Goal: Find contact information: Find contact information

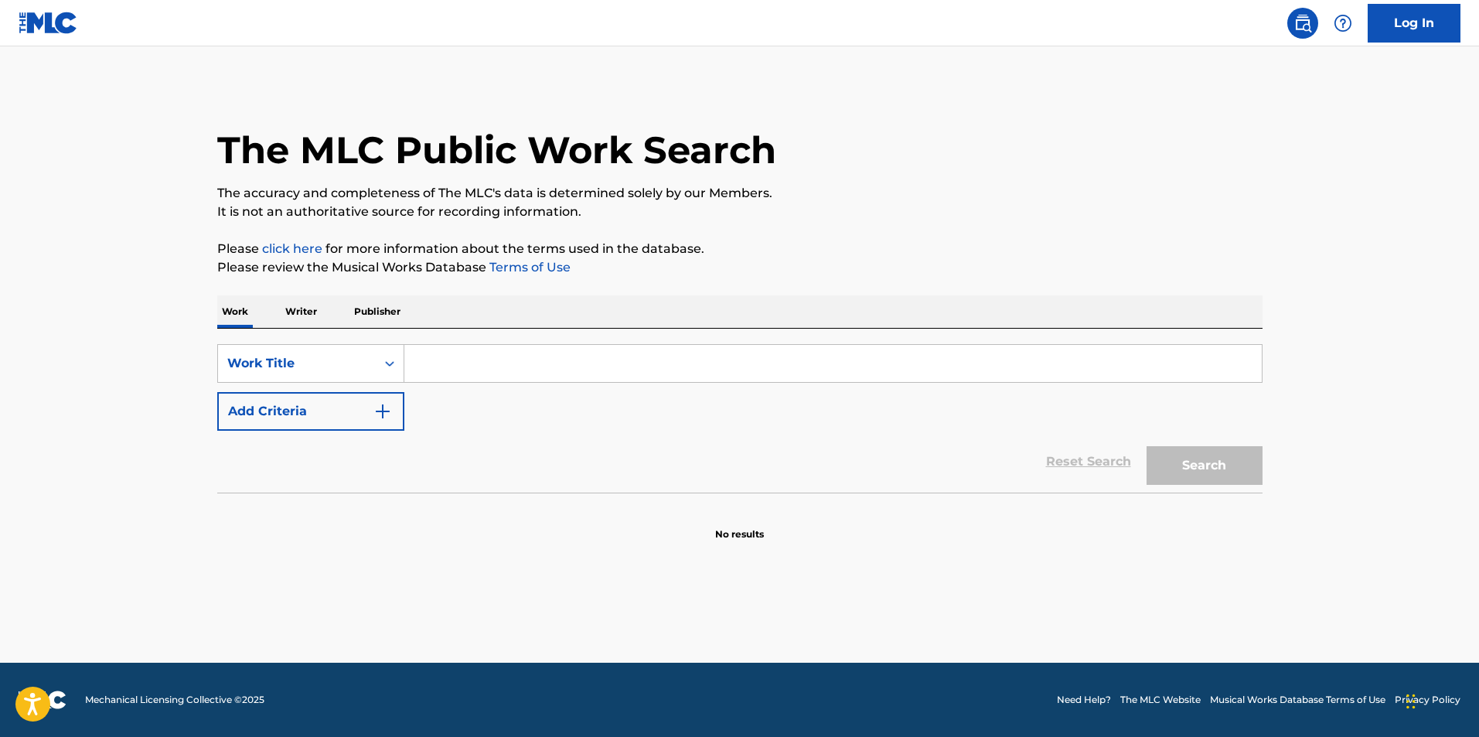
click at [550, 373] on input "Search Form" at bounding box center [833, 363] width 858 height 37
type input "tilted"
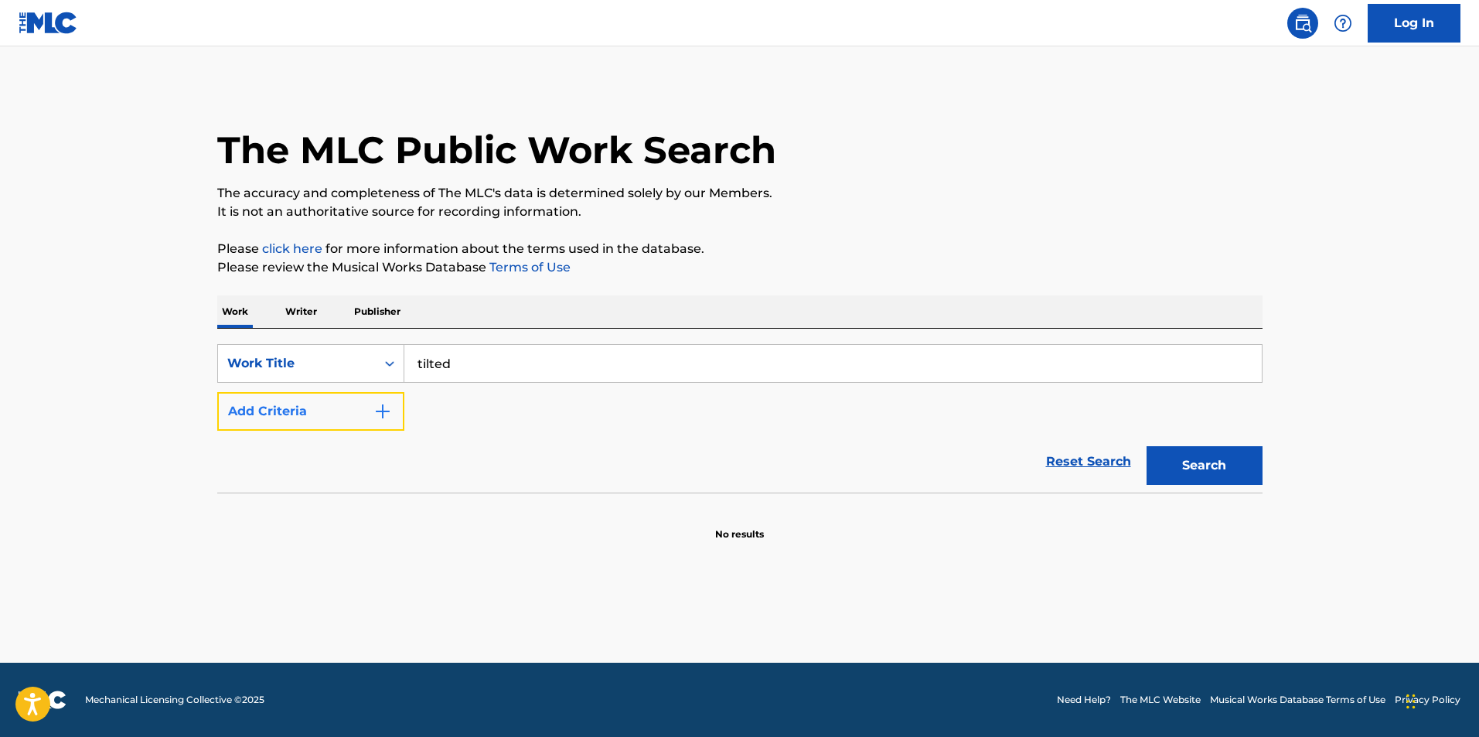
click at [319, 417] on button "Add Criteria" at bounding box center [310, 411] width 187 height 39
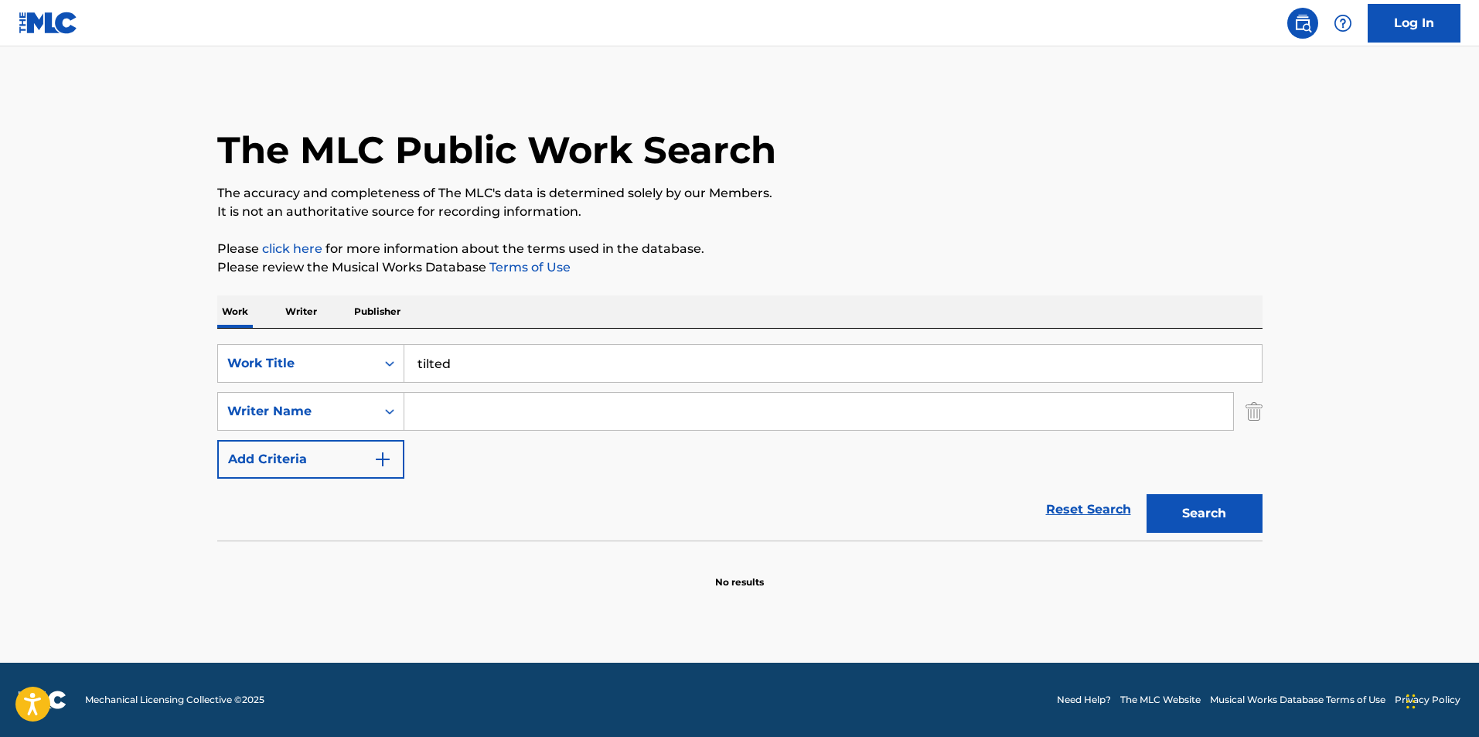
click at [506, 395] on input "Search Form" at bounding box center [818, 411] width 829 height 37
click at [1147, 494] on button "Search" at bounding box center [1205, 513] width 116 height 39
drag, startPoint x: 489, startPoint y: 412, endPoint x: 309, endPoint y: 414, distance: 179.4
click at [309, 414] on div "SearchWithCriteriab9f379ed-9655-4edc-a8a8-36fefb996050 Writer Name [PERSON_NAME]" at bounding box center [739, 411] width 1045 height 39
type input "letissier"
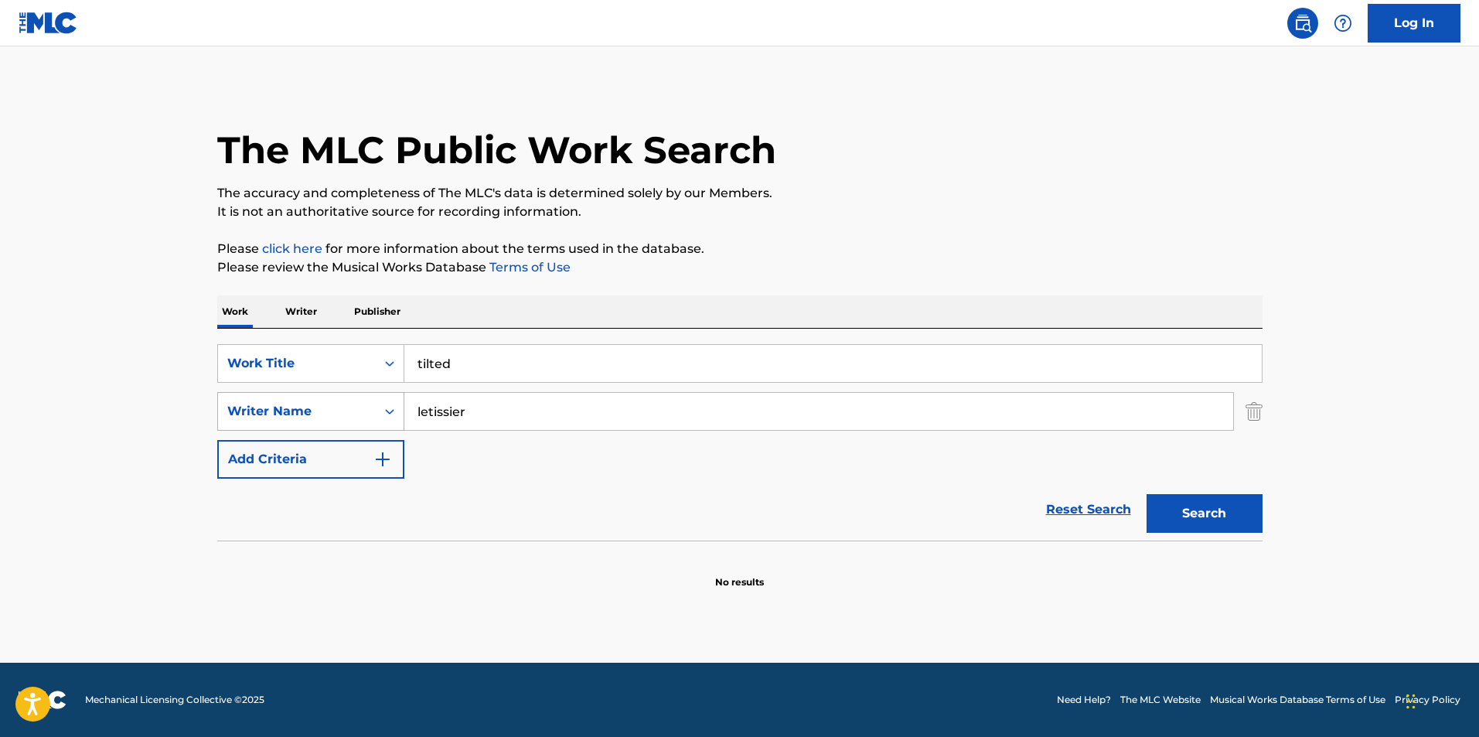
click at [1147, 494] on button "Search" at bounding box center [1205, 513] width 116 height 39
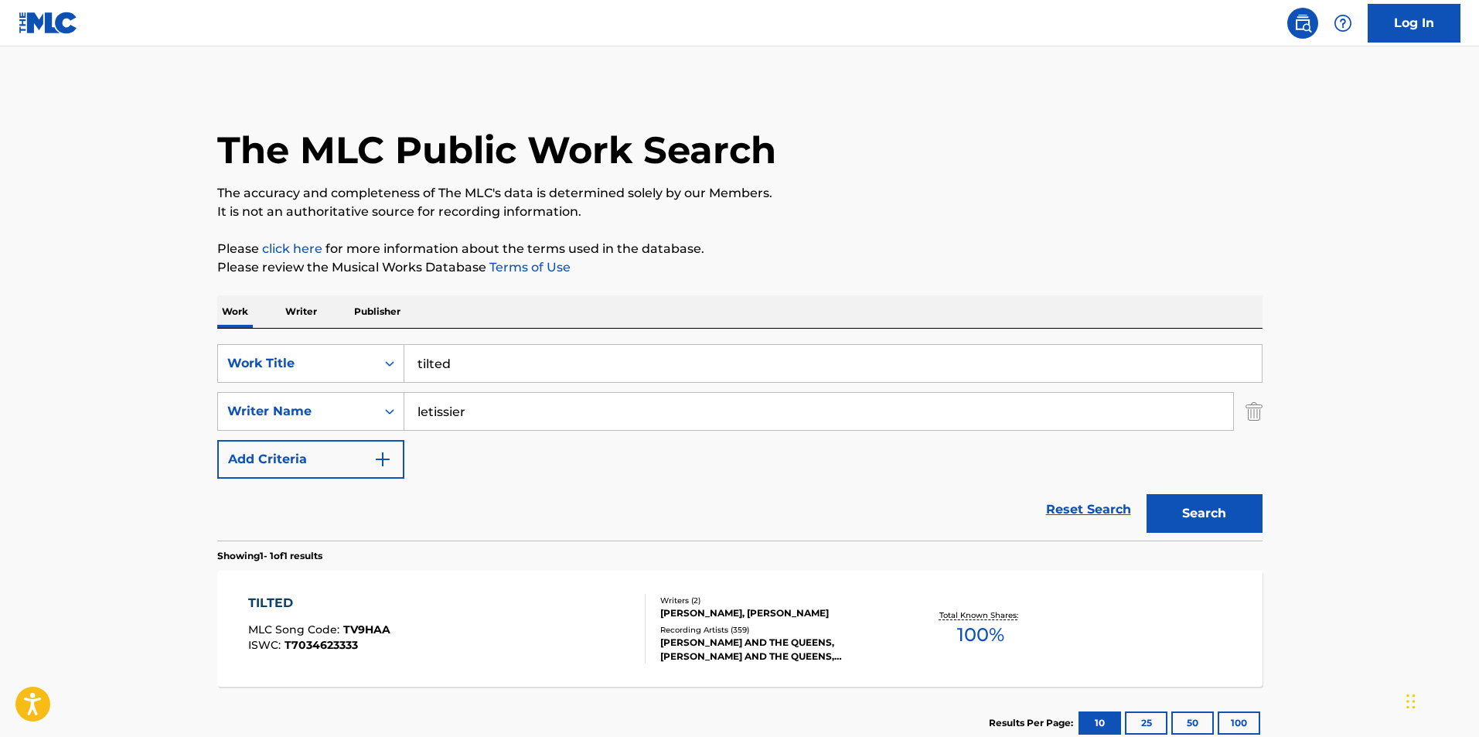
click at [587, 635] on div "TILTED MLC Song Code : TV9HAA ISWC : T7034623333" at bounding box center [446, 629] width 397 height 70
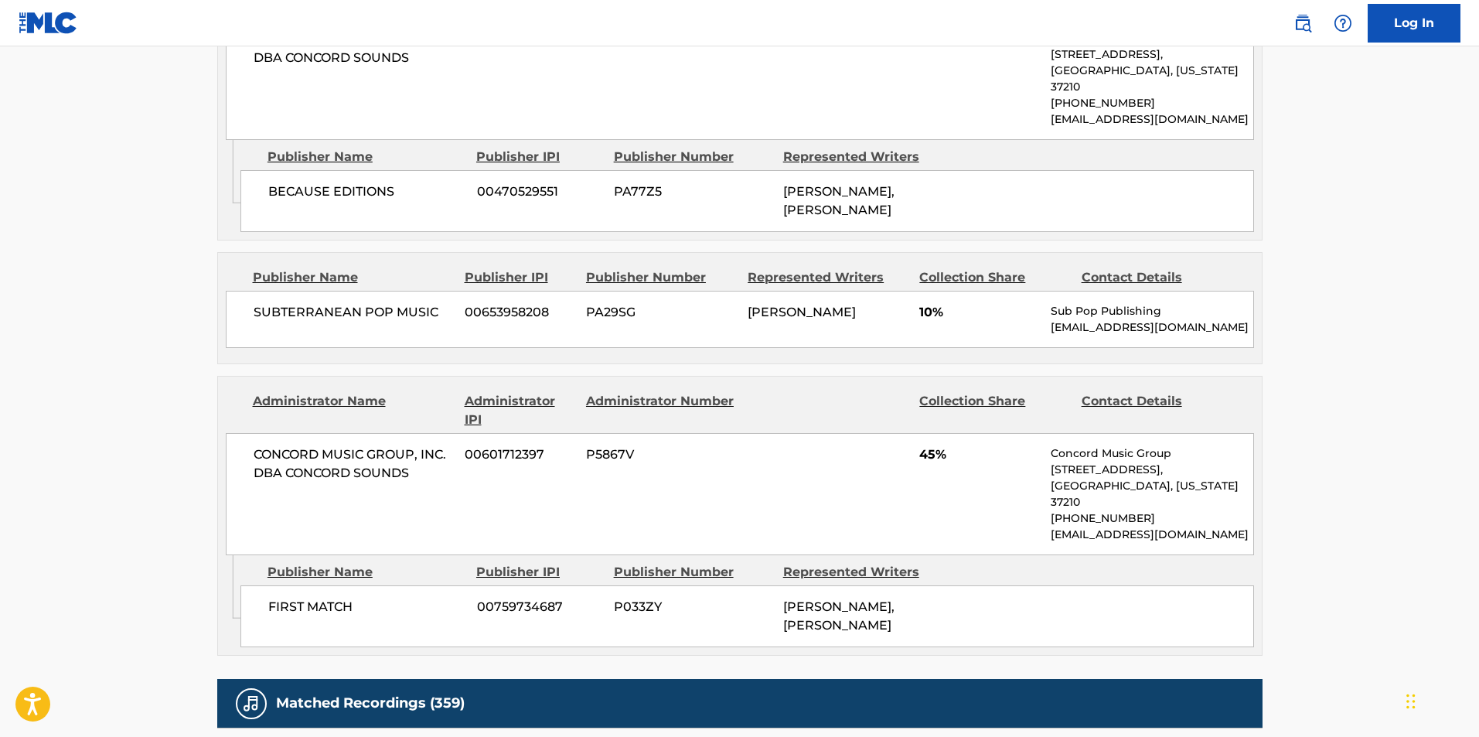
scroll to position [928, 0]
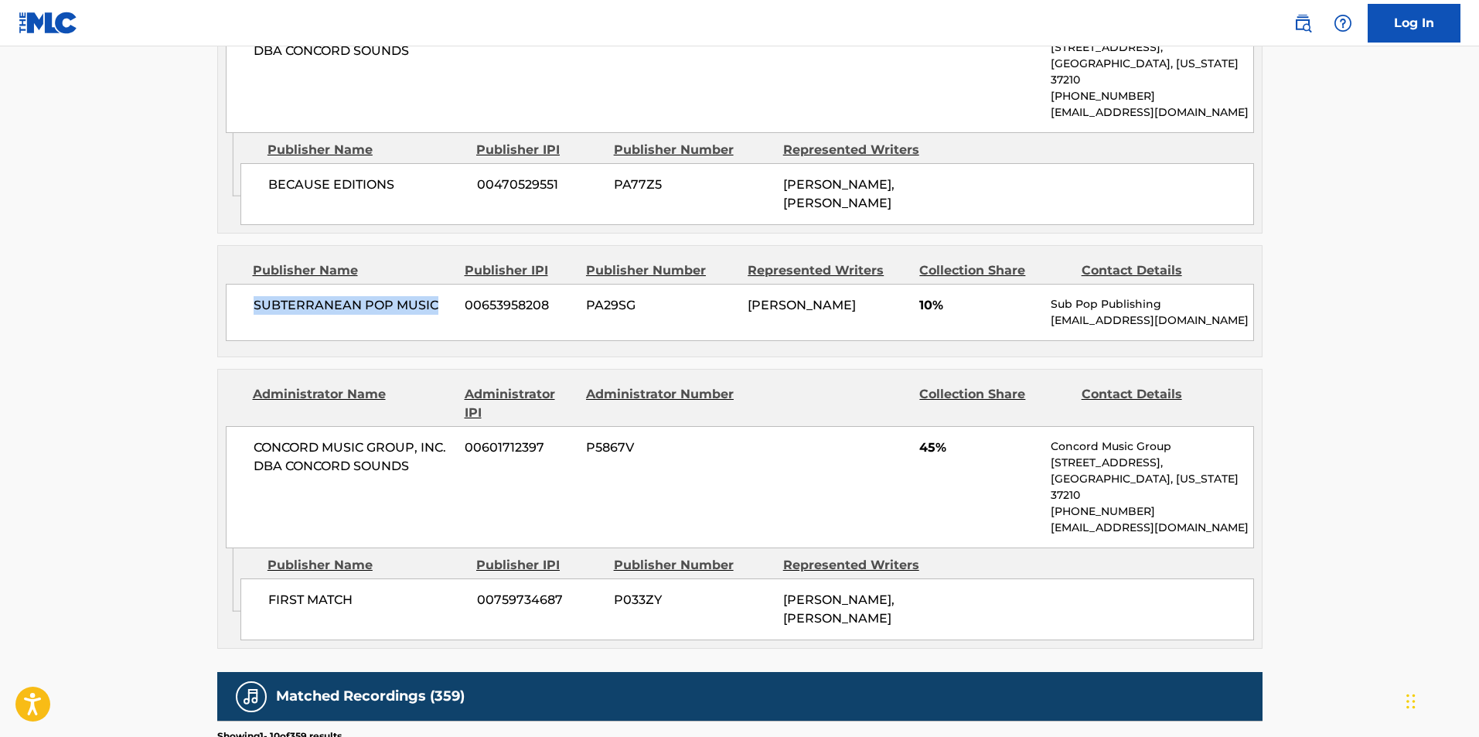
drag, startPoint x: 257, startPoint y: 287, endPoint x: 437, endPoint y: 278, distance: 180.4
click at [437, 284] on div "SUBTERRANEAN POP MUSIC 00653958208 PA29SG [PERSON_NAME] 10% Sub Pop Publishing …" at bounding box center [740, 312] width 1028 height 57
copy span "SUBTERRANEAN POP MUSIC"
drag, startPoint x: 1040, startPoint y: 306, endPoint x: 1175, endPoint y: 309, distance: 134.6
click at [1175, 309] on div "SUBTERRANEAN POP MUSIC 00653958208 PA29SG [PERSON_NAME] 10% Sub Pop Publishing …" at bounding box center [740, 312] width 1028 height 57
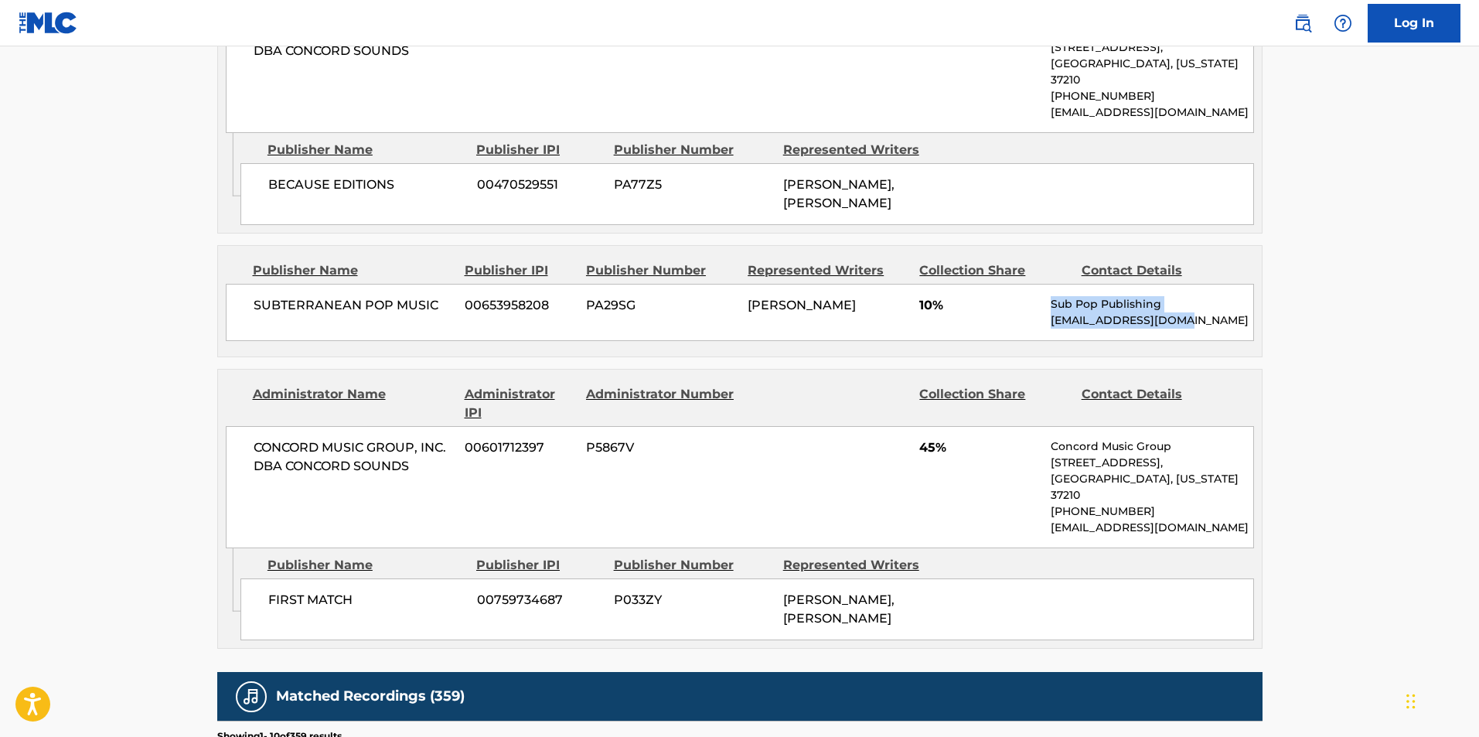
click at [1179, 312] on p "[EMAIL_ADDRESS][DOMAIN_NAME]" at bounding box center [1152, 320] width 202 height 16
drag, startPoint x: 1052, startPoint y: 288, endPoint x: 1185, endPoint y: 304, distance: 133.9
click at [1185, 304] on div "Sub Pop Publishing [EMAIL_ADDRESS][DOMAIN_NAME]" at bounding box center [1152, 312] width 202 height 32
copy div "Sub Pop Publishing [EMAIL_ADDRESS][DOMAIN_NAME]"
